Goal: Obtain resource: Download file/media

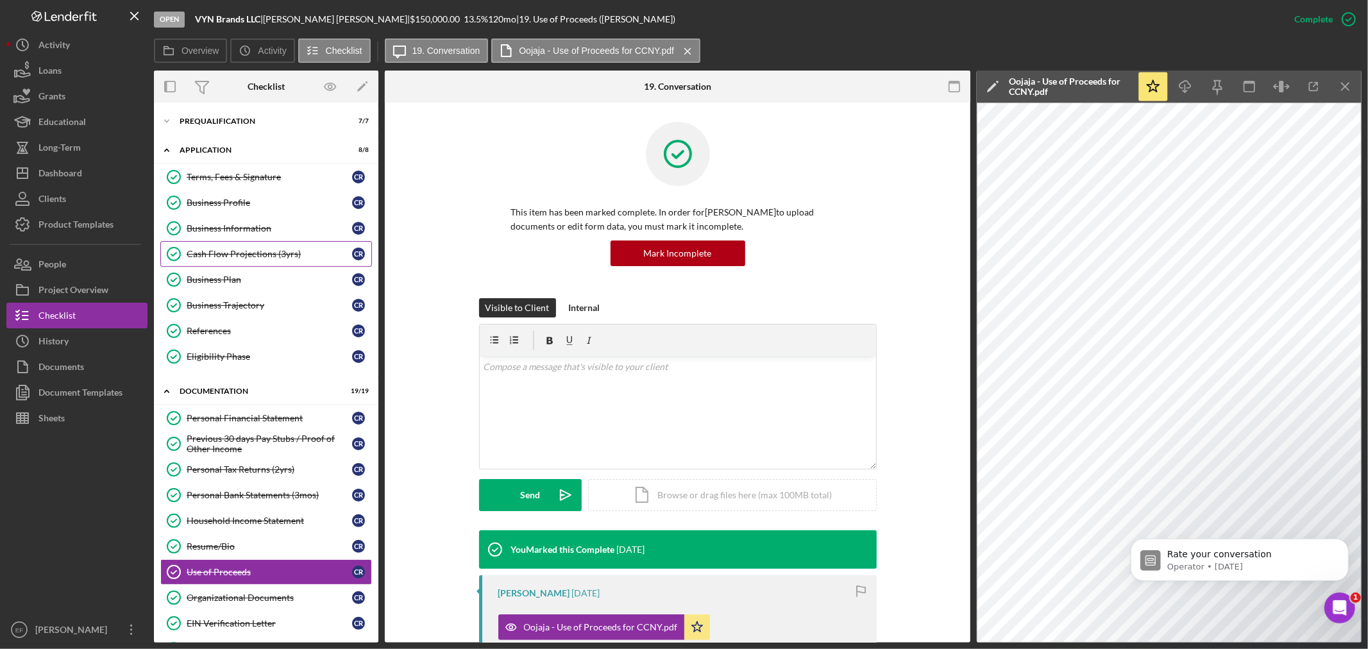
click at [241, 251] on div "Cash Flow Projections (3yrs)" at bounding box center [269, 254] width 165 height 10
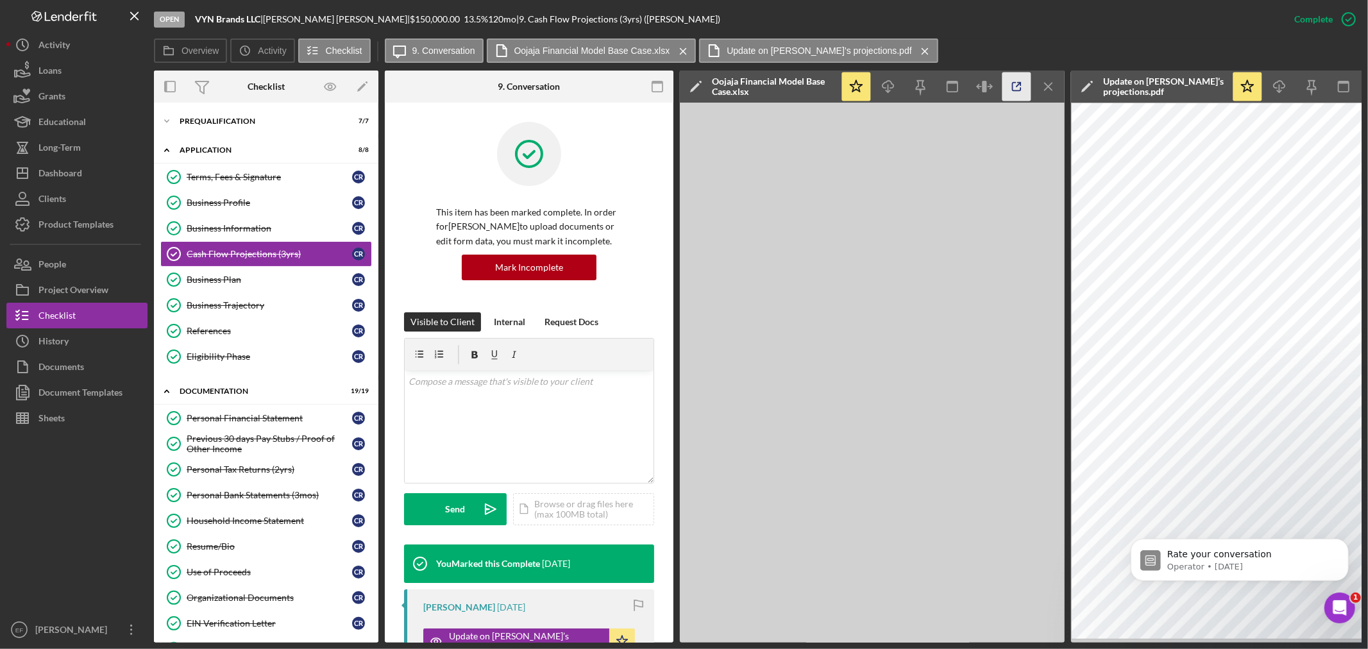
click at [1023, 83] on icon "button" at bounding box center [1016, 86] width 29 height 29
click at [1213, 41] on div "Overview Icon/History Activity Checklist Icon/Message 9. Conversation Oojaja Fi…" at bounding box center [758, 51] width 1208 height 26
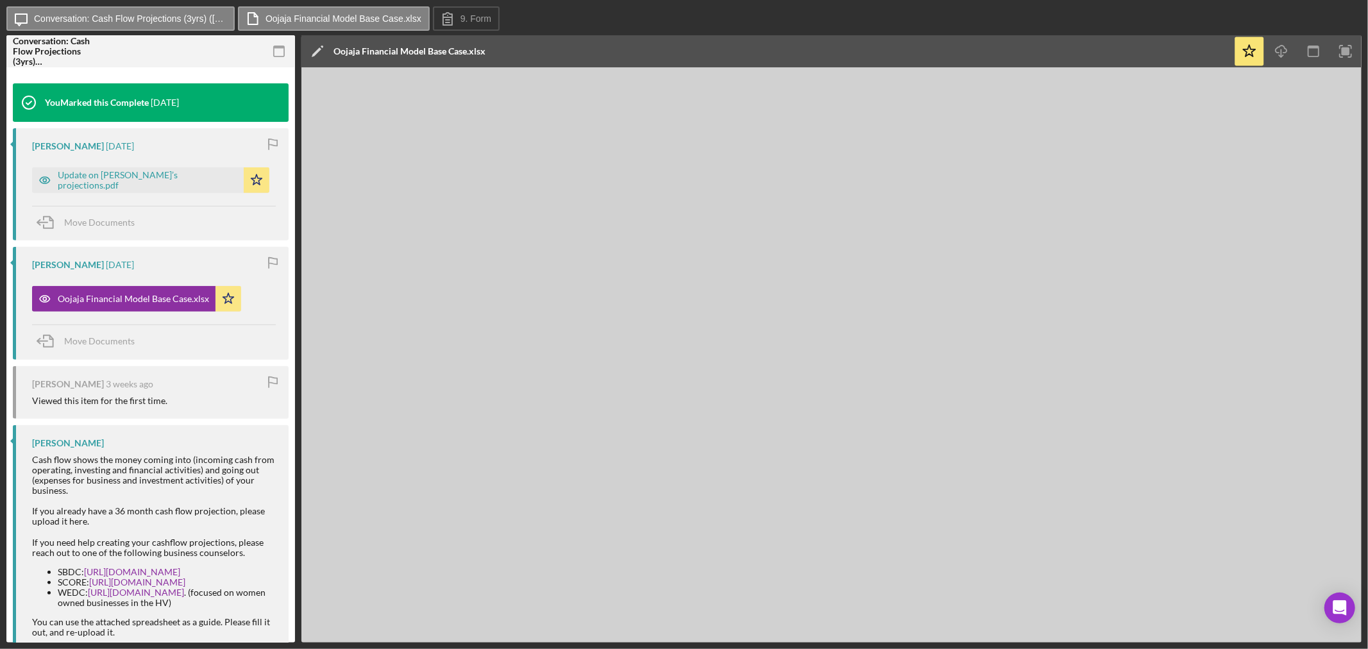
scroll to position [427, 0]
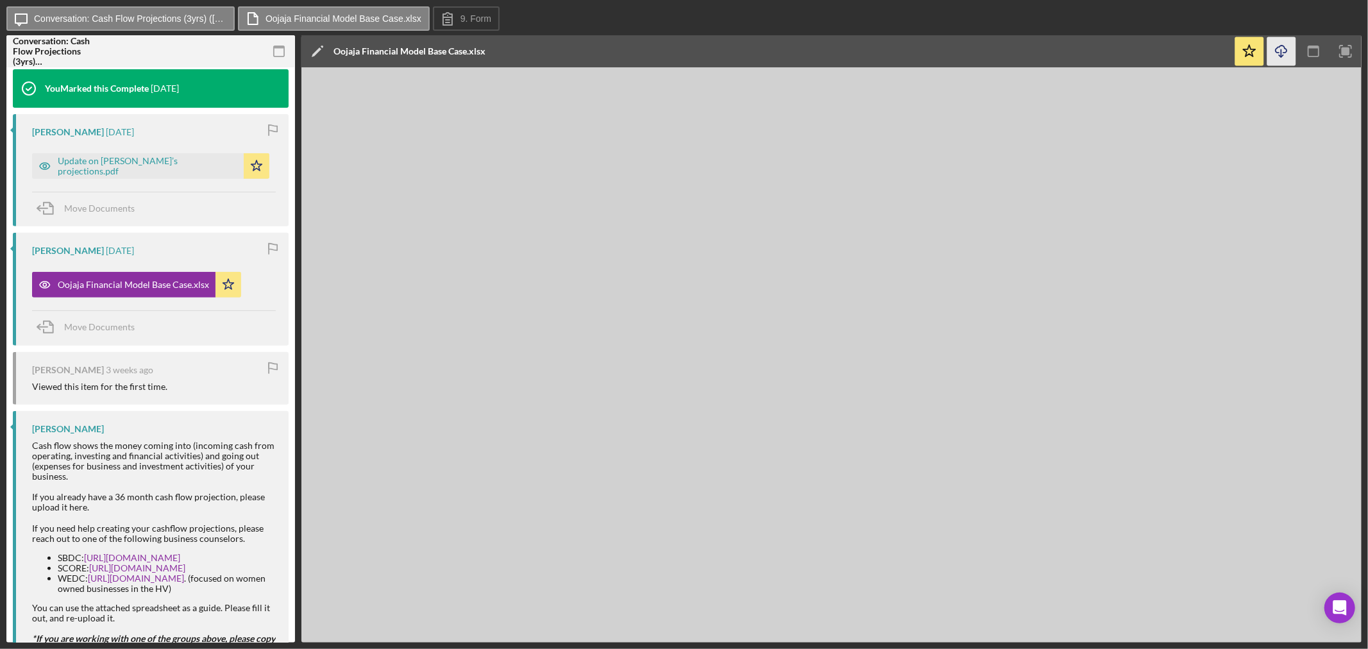
click at [1276, 50] on icon "Icon/Download" at bounding box center [1281, 51] width 29 height 29
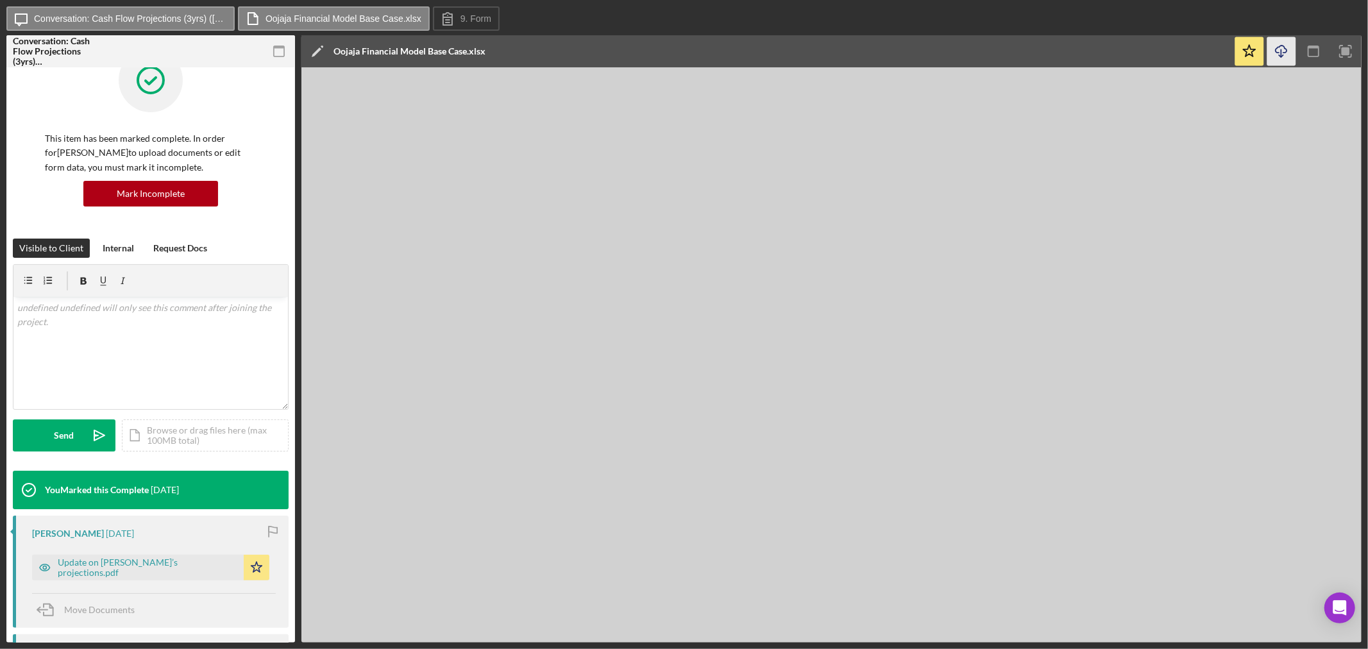
scroll to position [0, 0]
